Goal: Task Accomplishment & Management: Manage account settings

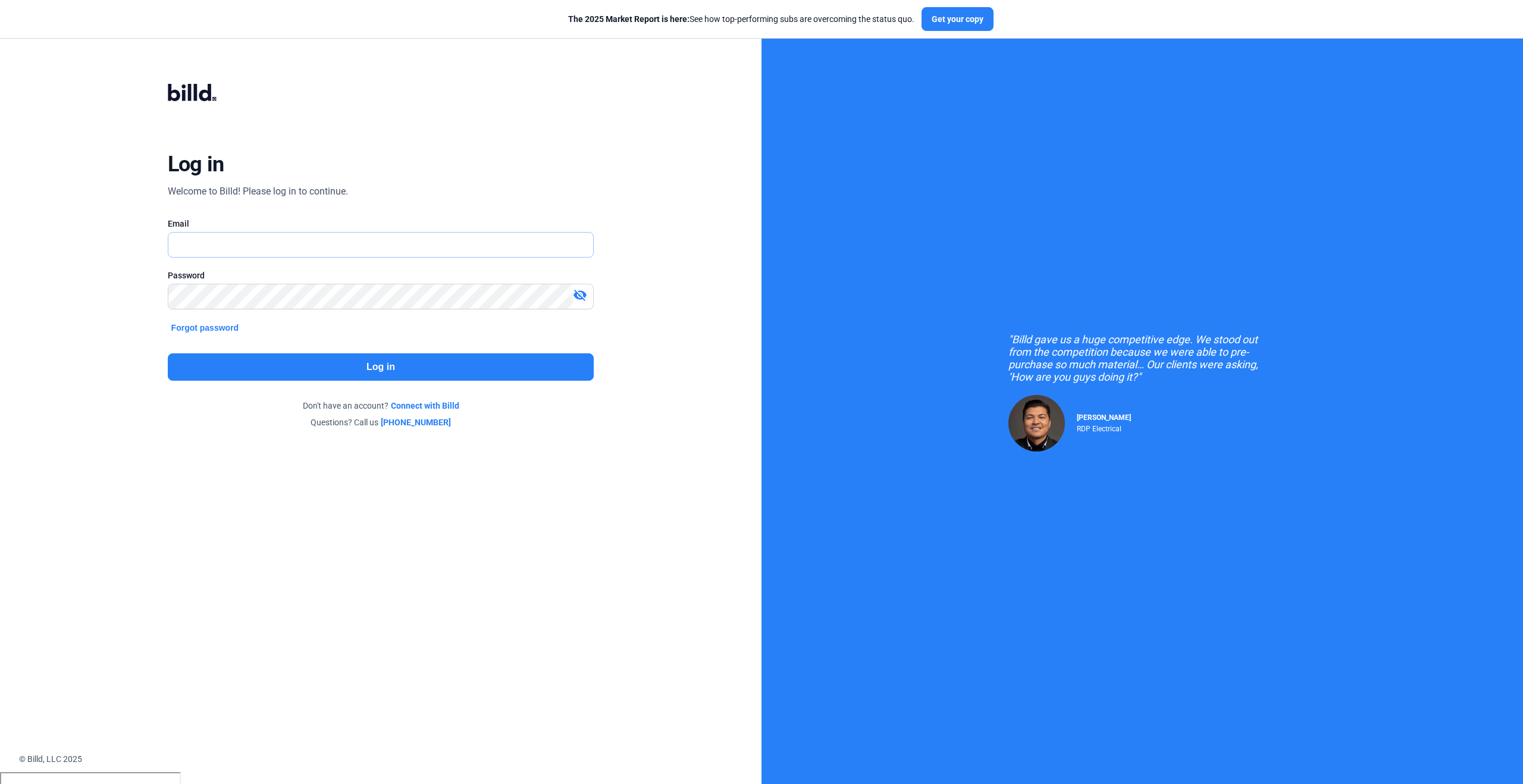
type input "[PERSON_NAME][EMAIL_ADDRESS][PERSON_NAME][DOMAIN_NAME]"
click at [215, 358] on button "Log in" at bounding box center [381, 366] width 427 height 27
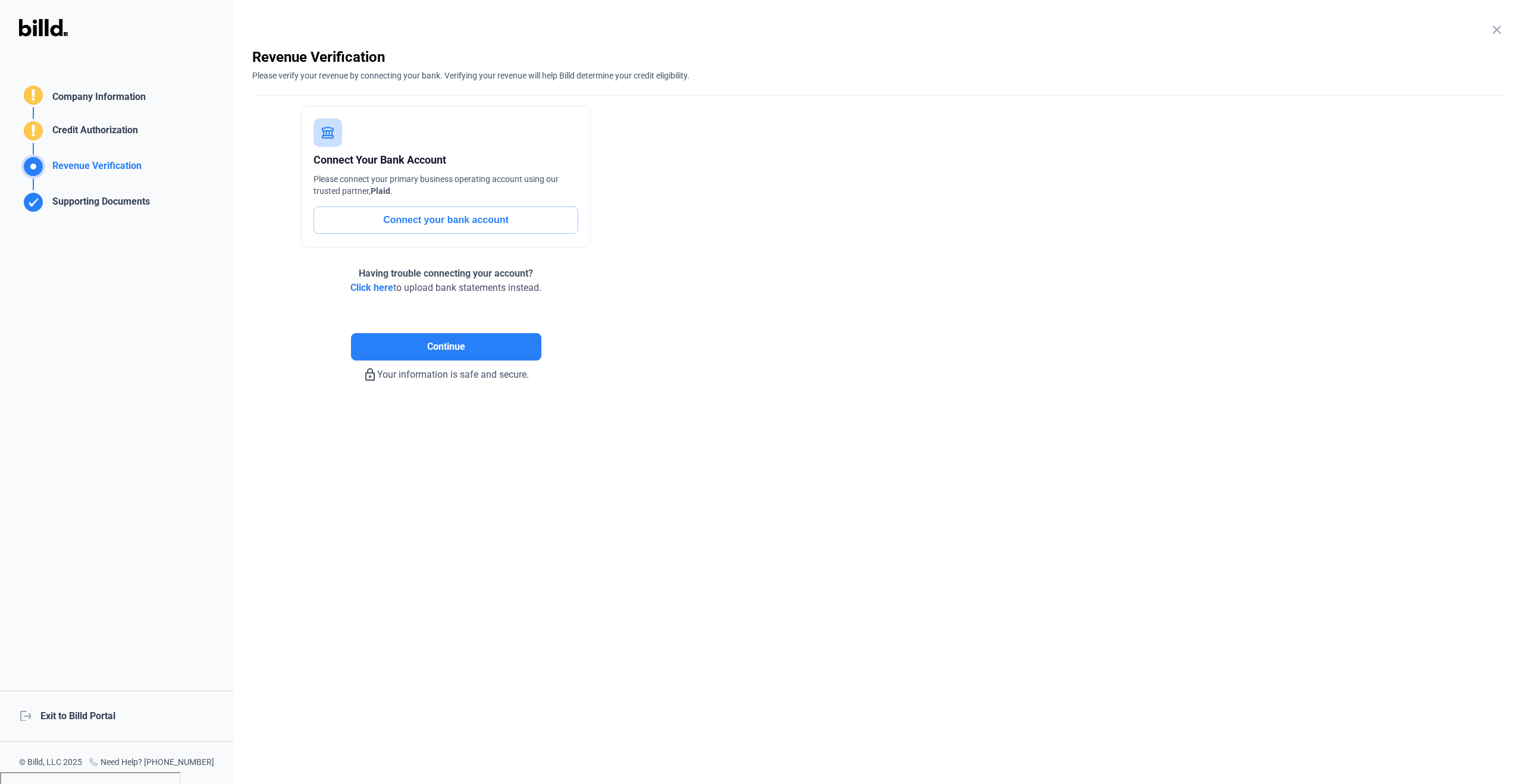
click at [1500, 30] on mat-icon "close" at bounding box center [1496, 29] width 14 height 14
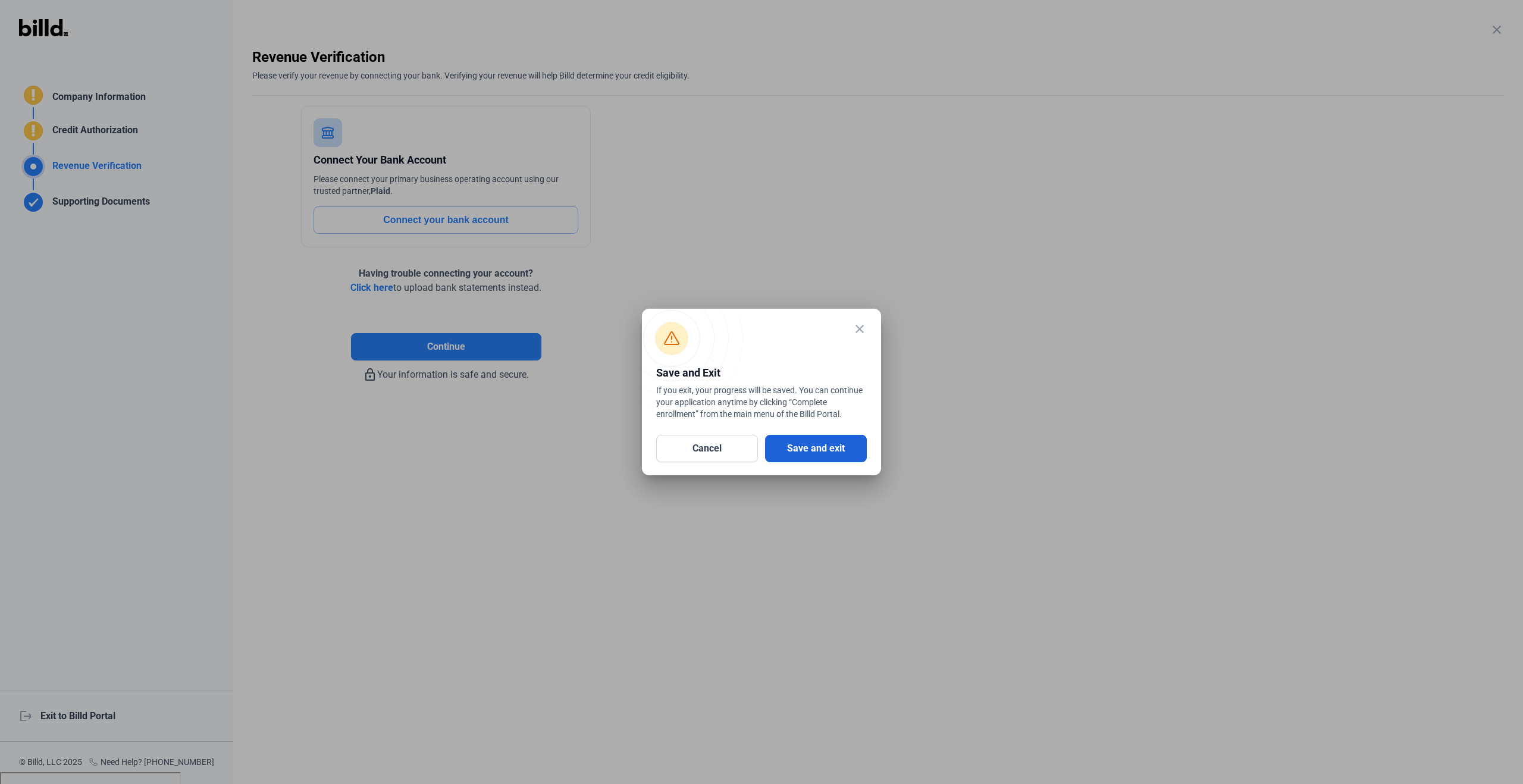
click at [845, 442] on button "Save and exit" at bounding box center [815, 448] width 102 height 27
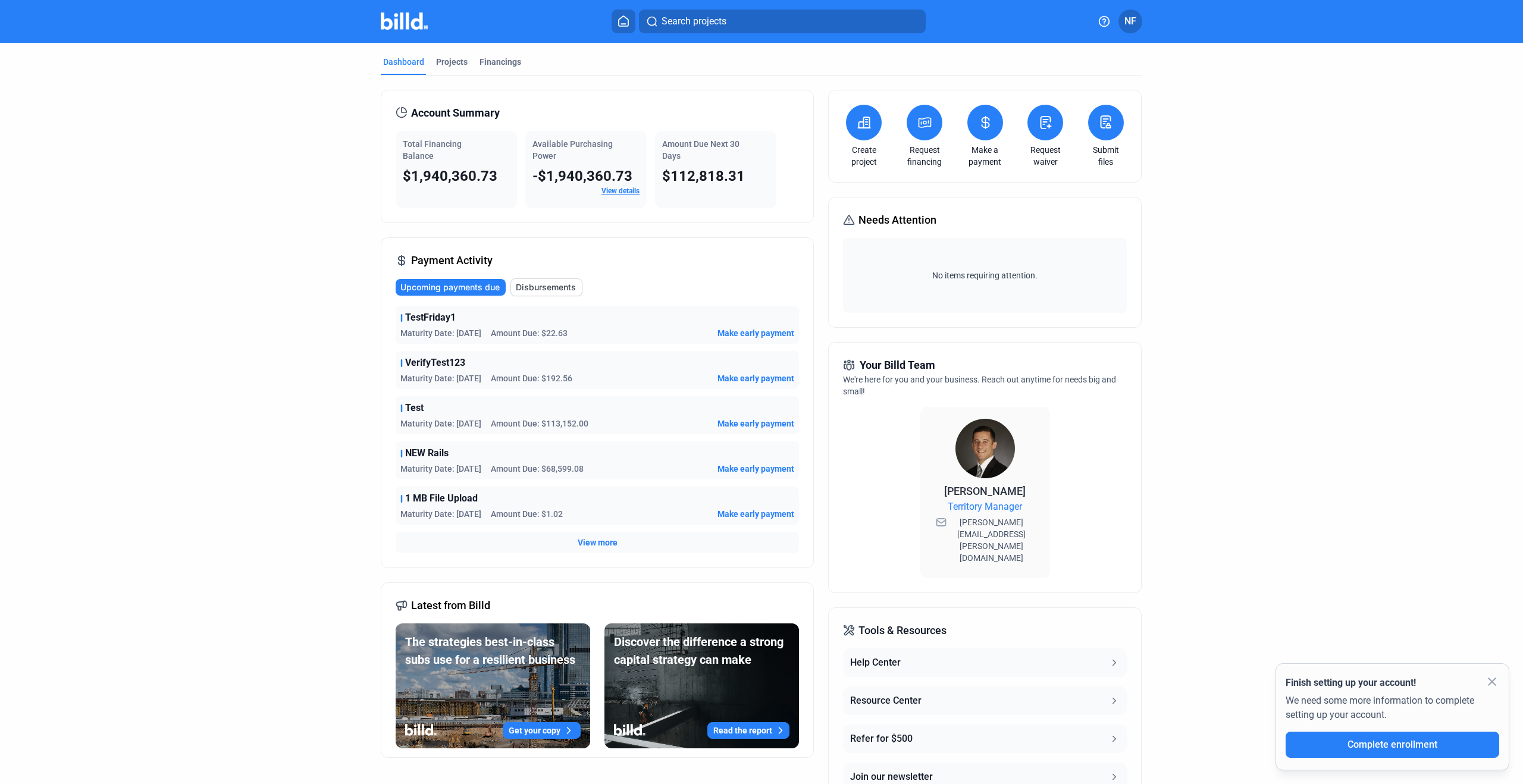
click at [1494, 680] on mat-icon "close" at bounding box center [1492, 681] width 14 height 14
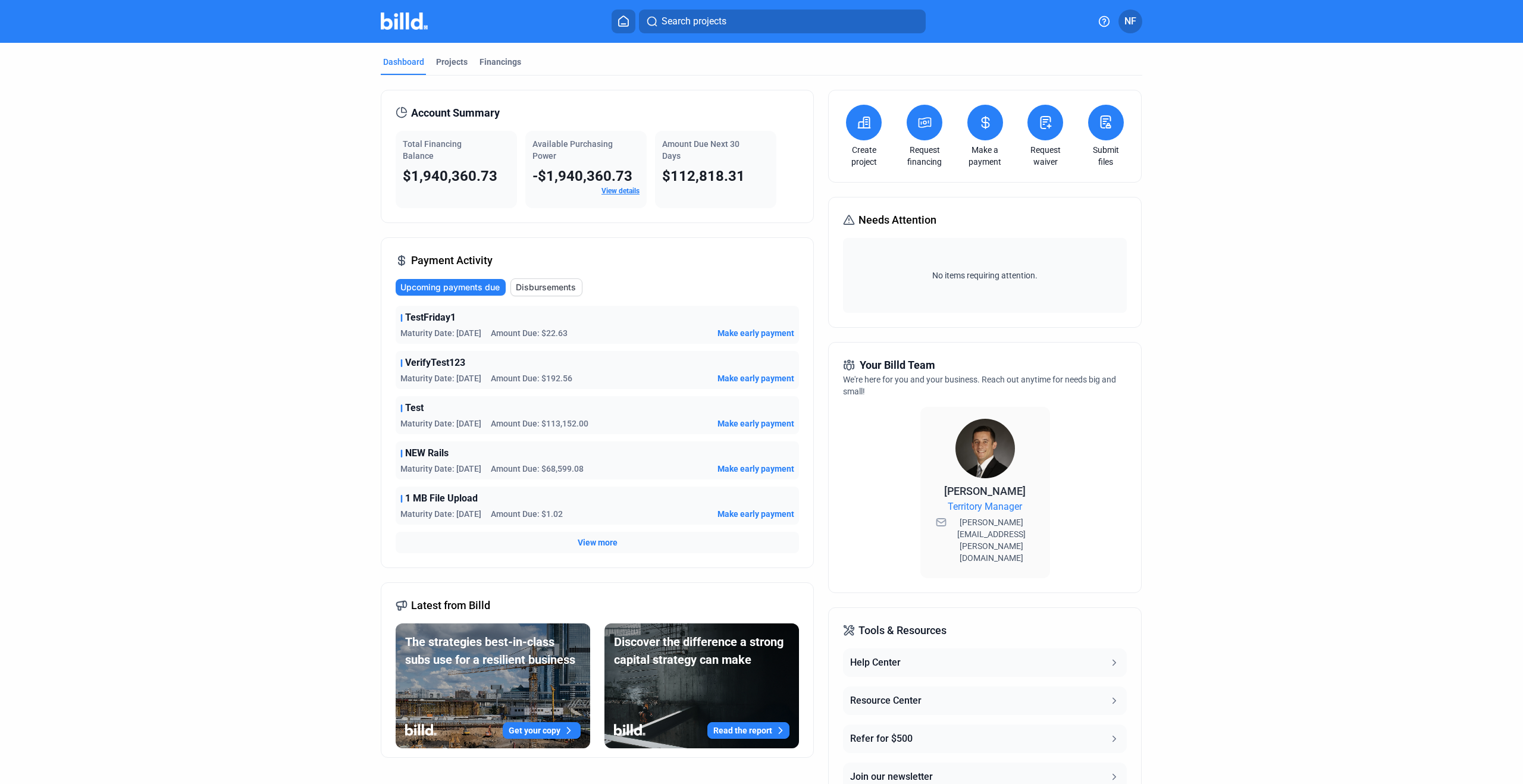
click at [1131, 26] on span "NF" at bounding box center [1131, 21] width 12 height 14
click at [1066, 92] on button "Company Settings" at bounding box center [1067, 104] width 130 height 24
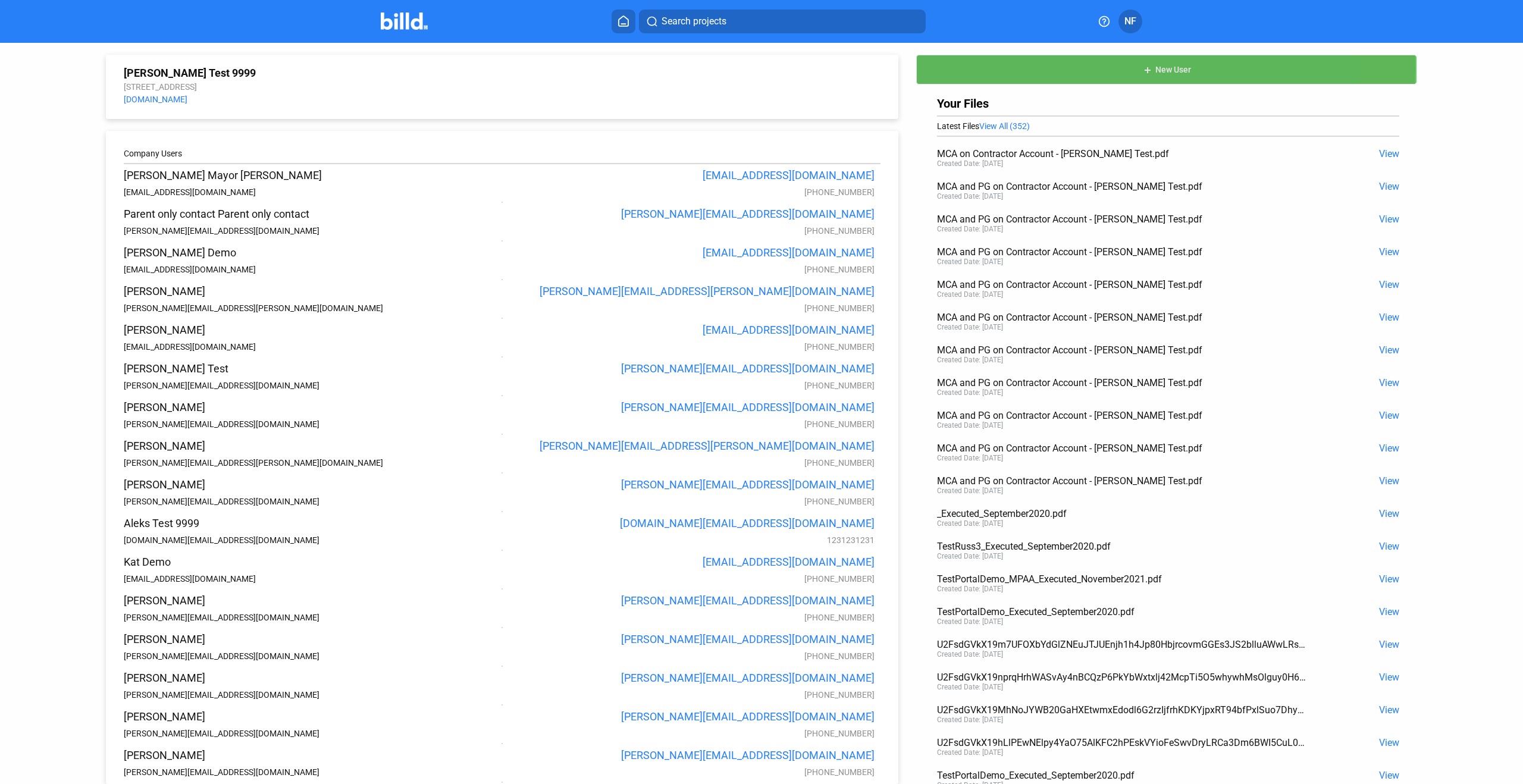
click at [1005, 68] on button "add New User" at bounding box center [1166, 70] width 501 height 30
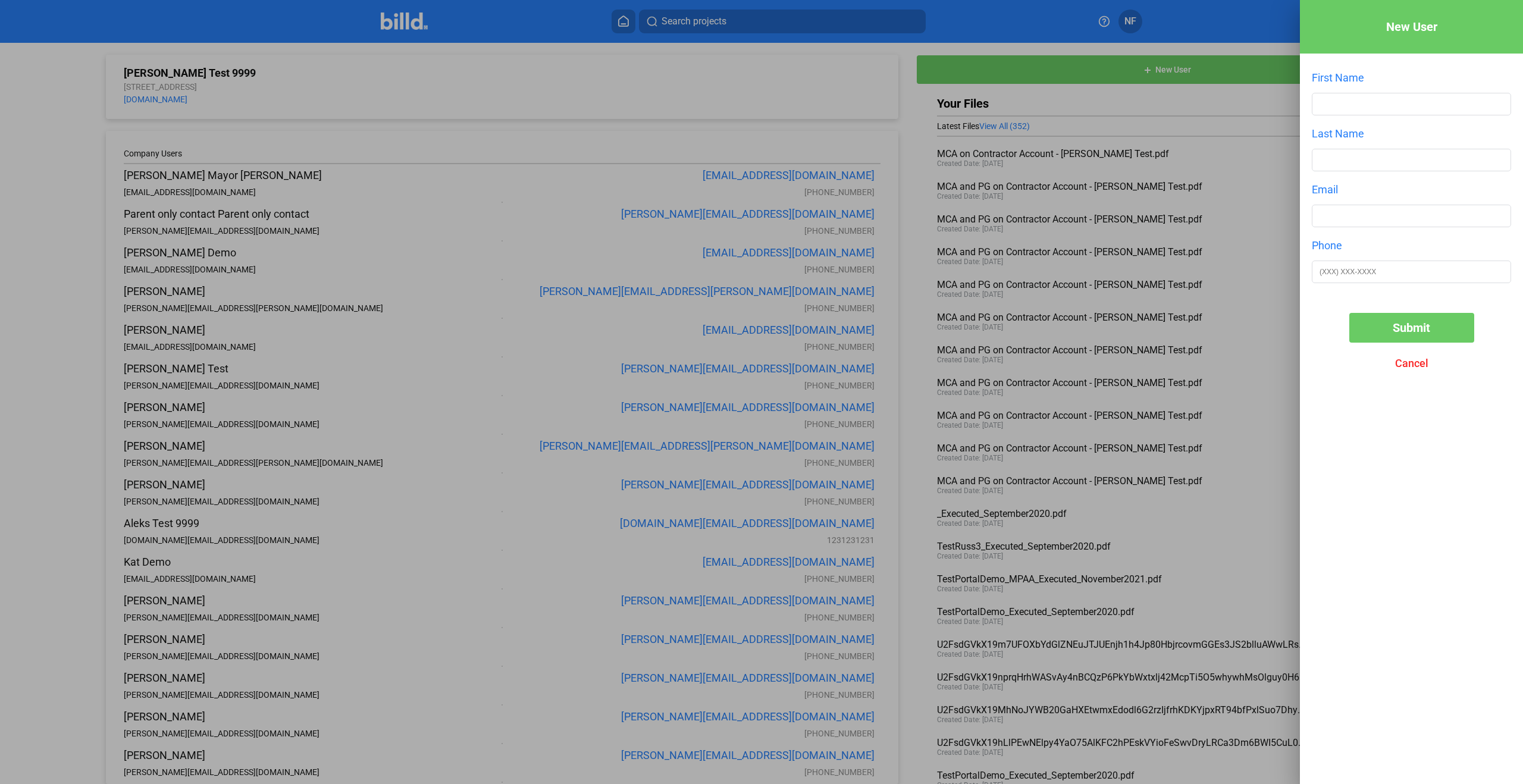
click at [907, 23] on div at bounding box center [761, 392] width 1523 height 784
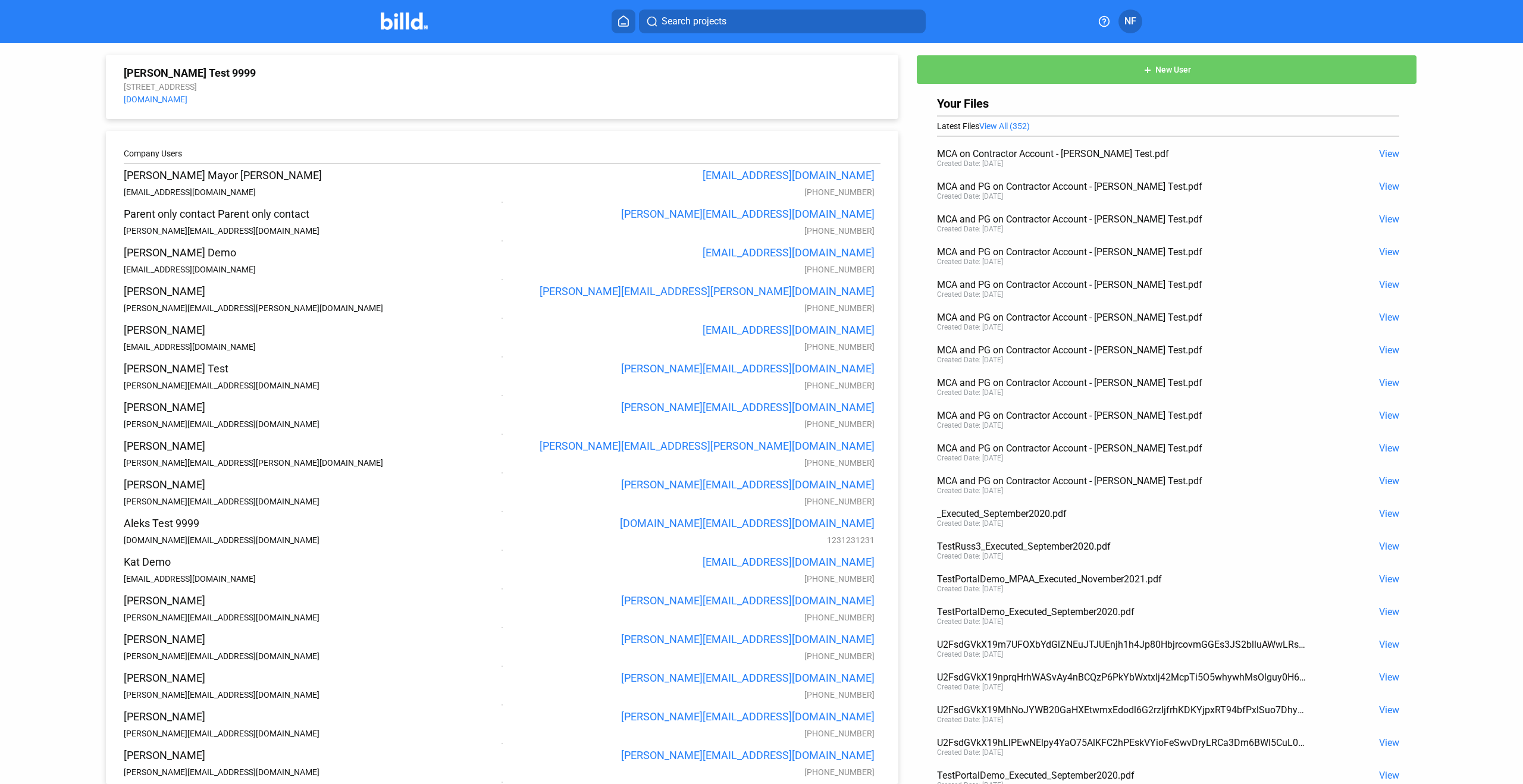
click at [404, 26] on img at bounding box center [404, 21] width 47 height 17
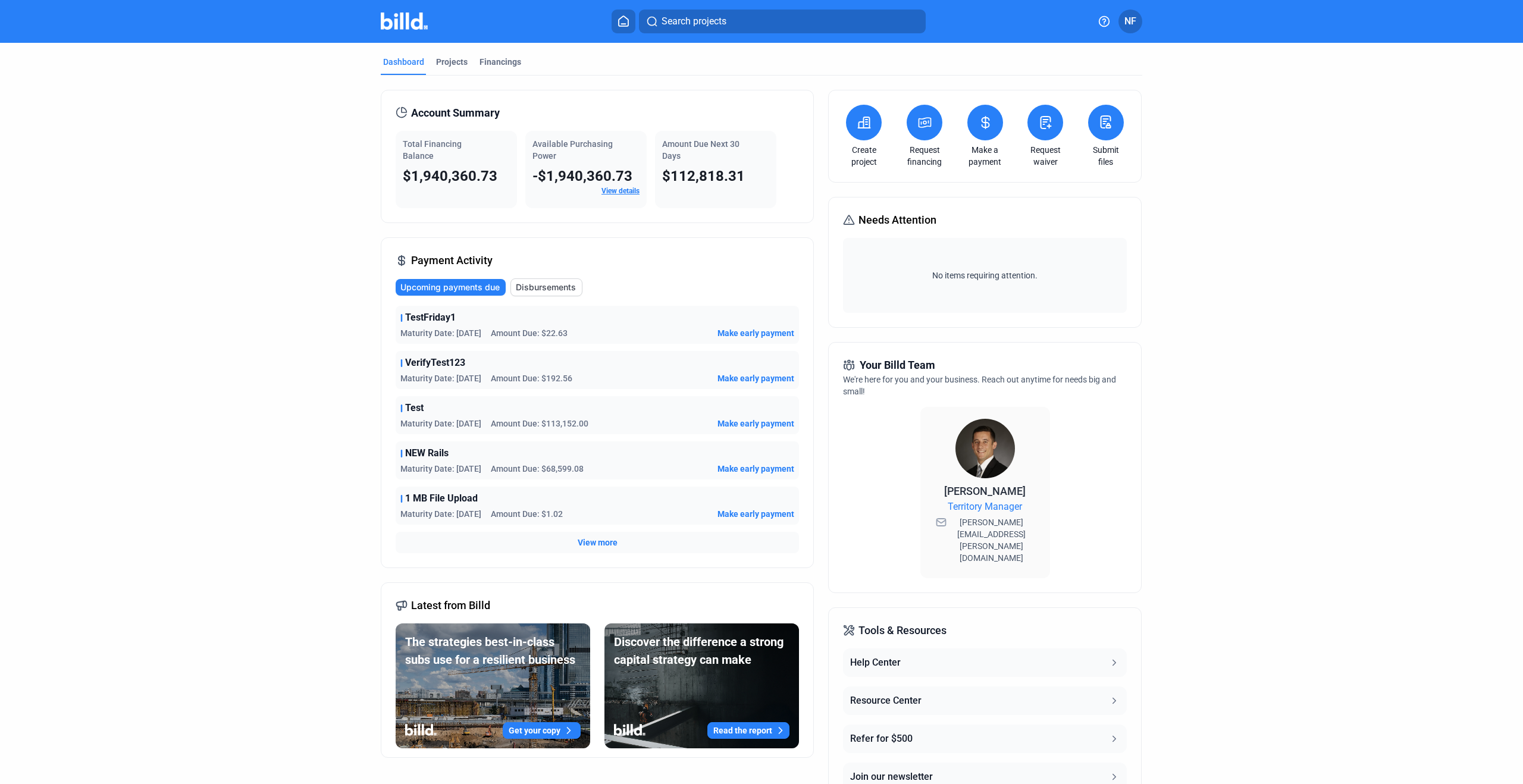
click at [865, 124] on icon at bounding box center [864, 122] width 12 height 10
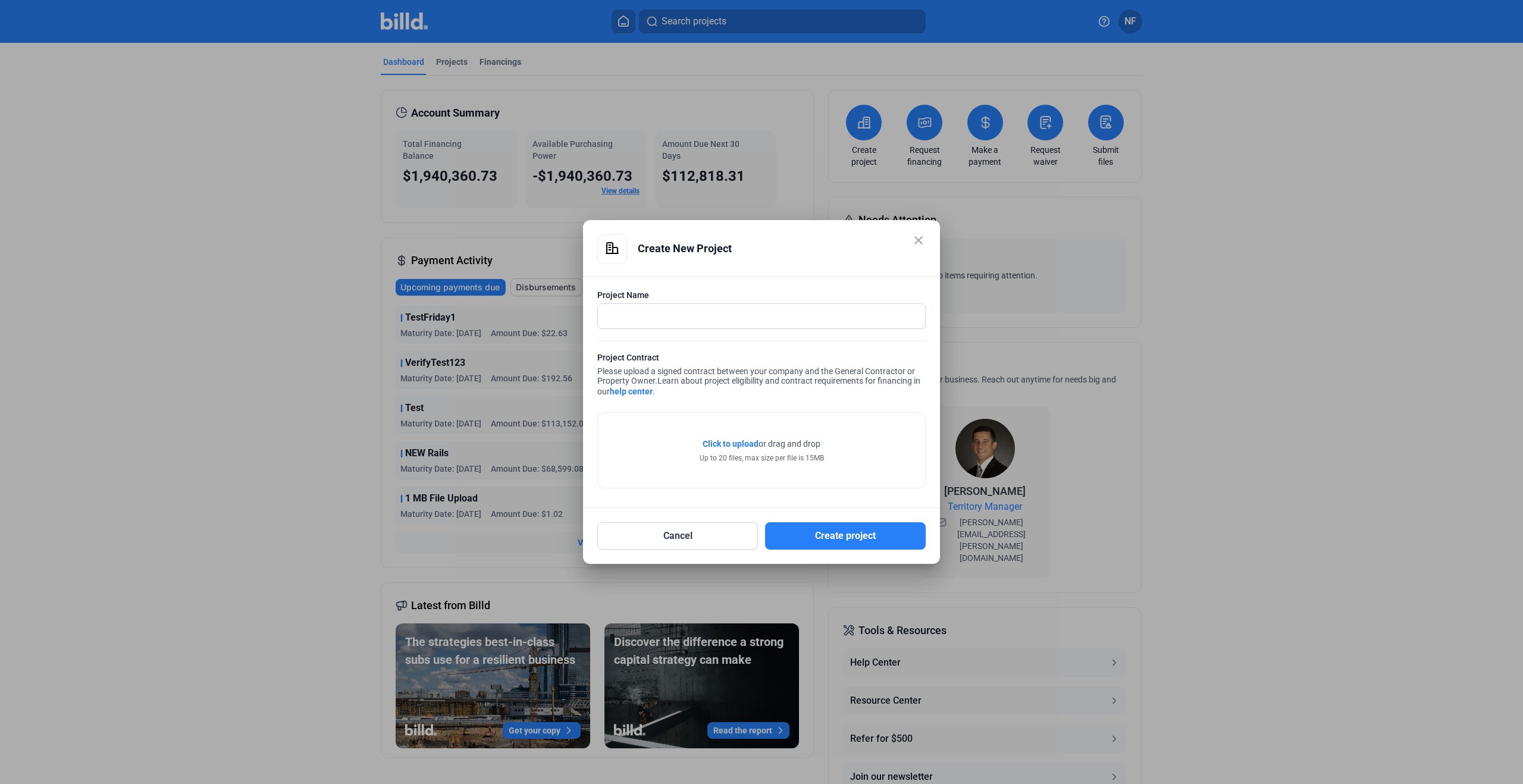
click at [918, 240] on mat-icon "close" at bounding box center [918, 240] width 14 height 14
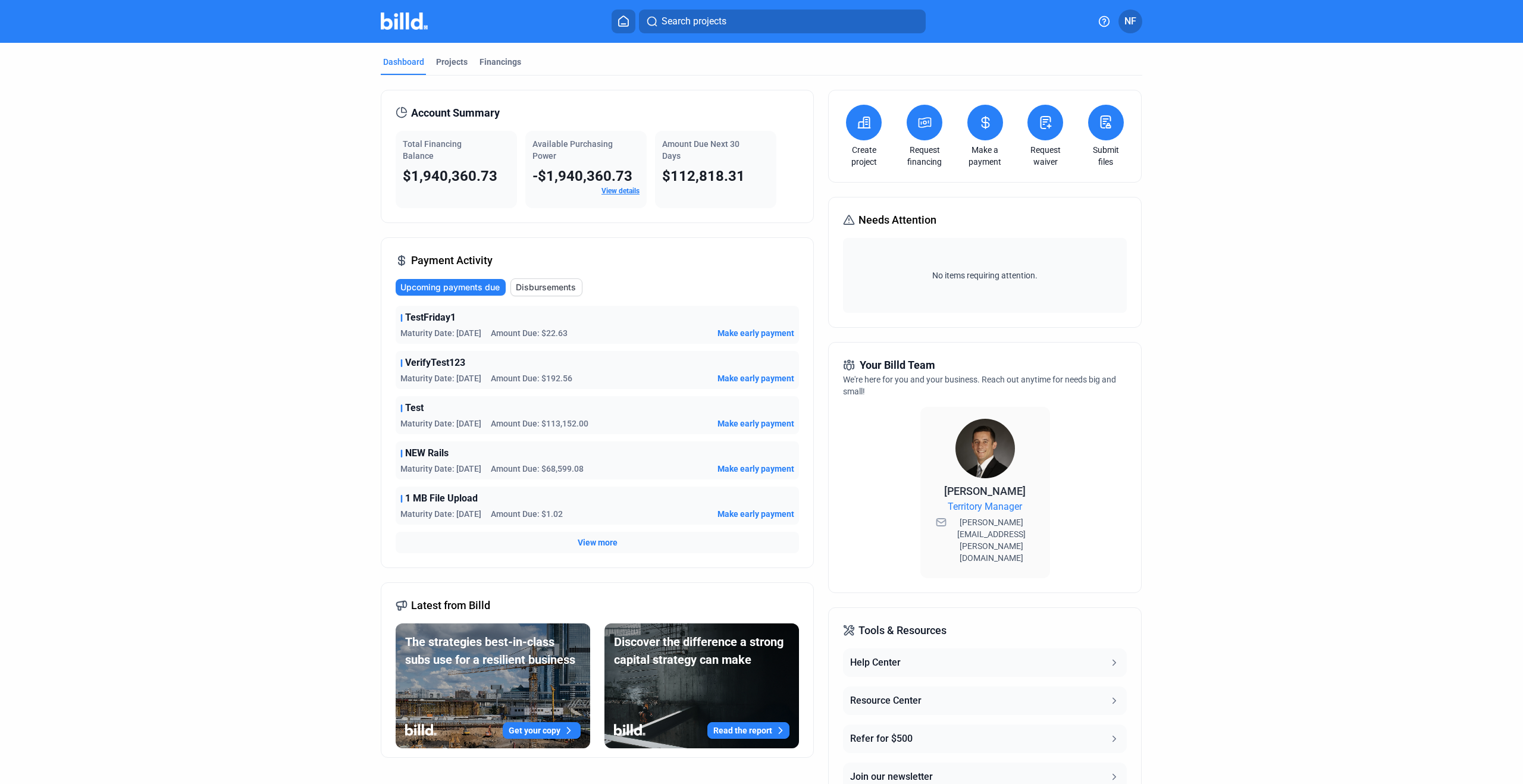
click at [915, 155] on link "Request financing" at bounding box center [924, 156] width 42 height 24
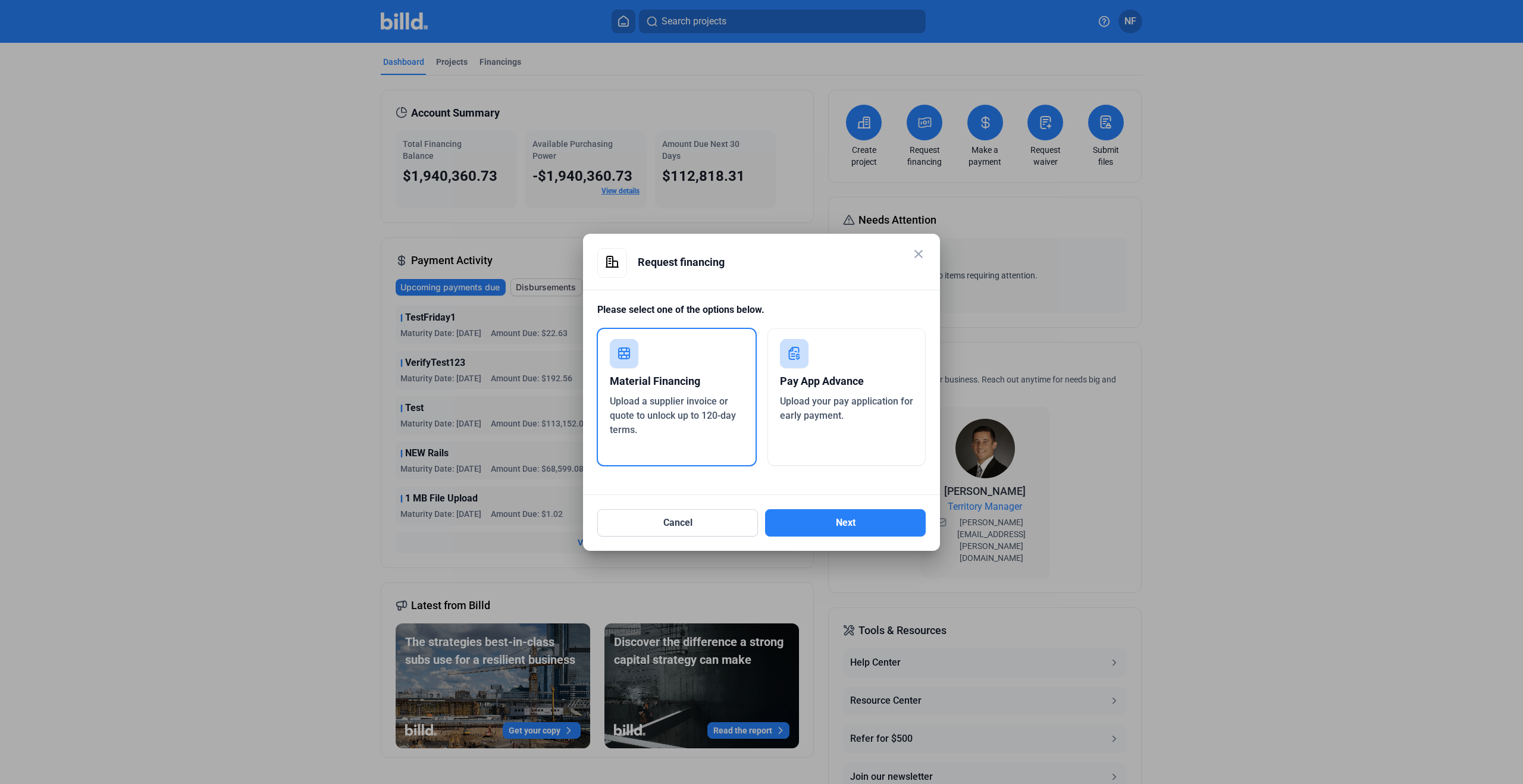
click at [784, 252] on div "Request financing" at bounding box center [782, 262] width 288 height 28
